Goal: Navigation & Orientation: Find specific page/section

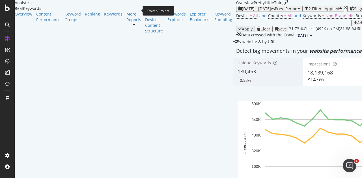
click at [285, 4] on icon "arrow-right-arrow-left" at bounding box center [286, 2] width 3 height 4
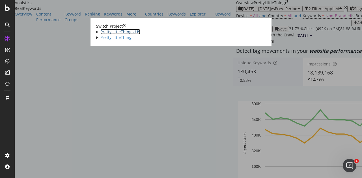
click at [100, 34] on link "PrettyLittleThing - US" at bounding box center [120, 31] width 40 height 5
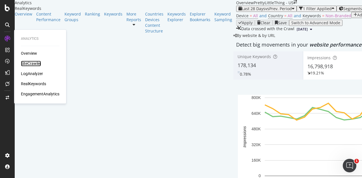
click at [34, 62] on div "SiteCrawler" at bounding box center [31, 64] width 20 height 6
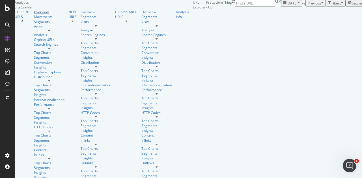
click at [34, 14] on div "Overview" at bounding box center [49, 12] width 31 height 5
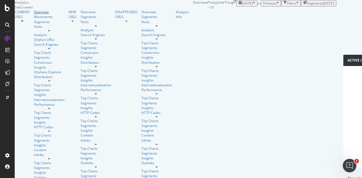
scroll to position [329, 0]
drag, startPoint x: 211, startPoint y: 78, endPoint x: 210, endPoint y: 74, distance: 3.7
